Goal: Information Seeking & Learning: Learn about a topic

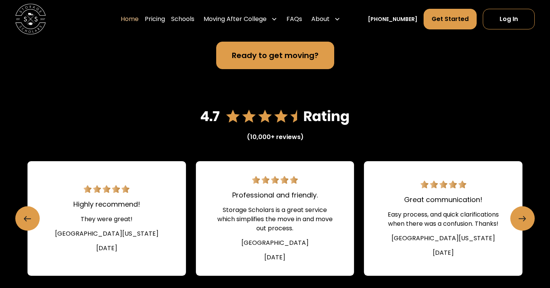
scroll to position [984, 0]
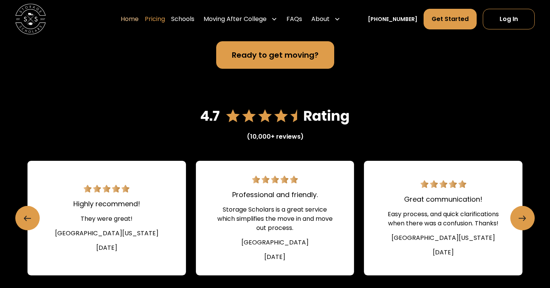
click at [161, 22] on link "Pricing" at bounding box center [155, 18] width 20 height 21
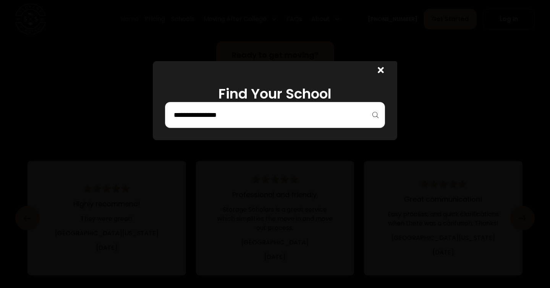
click at [213, 110] on input "search" at bounding box center [275, 115] width 204 height 13
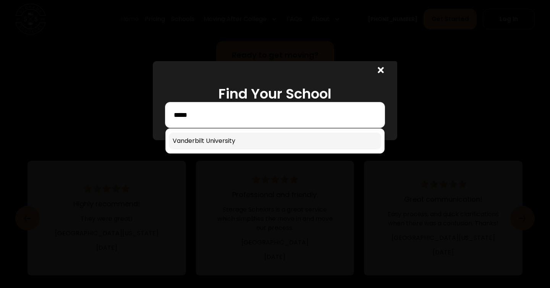
type input "*****"
click at [218, 140] on link at bounding box center [275, 141] width 212 height 17
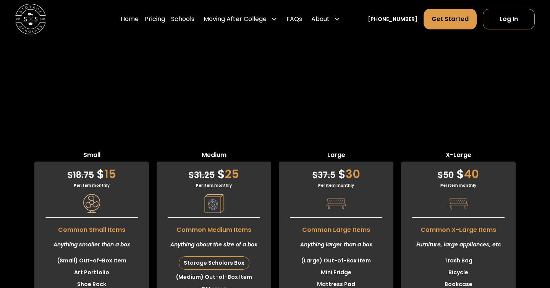
scroll to position [1776, 0]
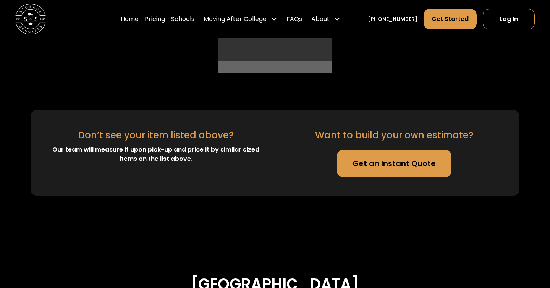
scroll to position [2405, 0]
